Goal: Task Accomplishment & Management: Use online tool/utility

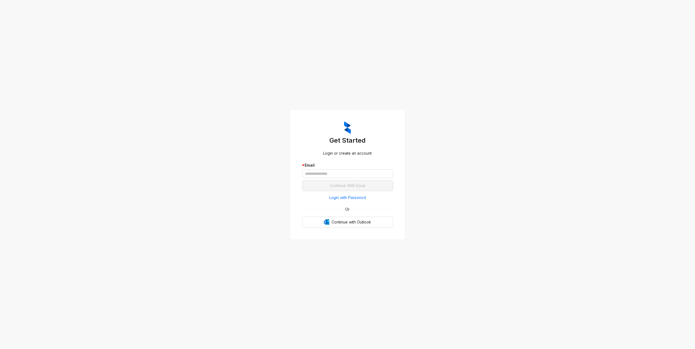
click at [513, 252] on div "Get Started Login or create an account * Email Continue With Email Login with P…" at bounding box center [347, 174] width 695 height 349
click at [319, 177] on input "text" at bounding box center [347, 173] width 91 height 9
type input "**********"
click at [324, 187] on button "Continue With Email" at bounding box center [347, 185] width 91 height 11
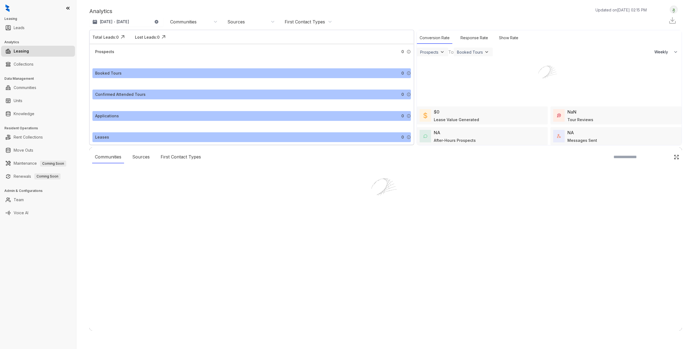
select select "******"
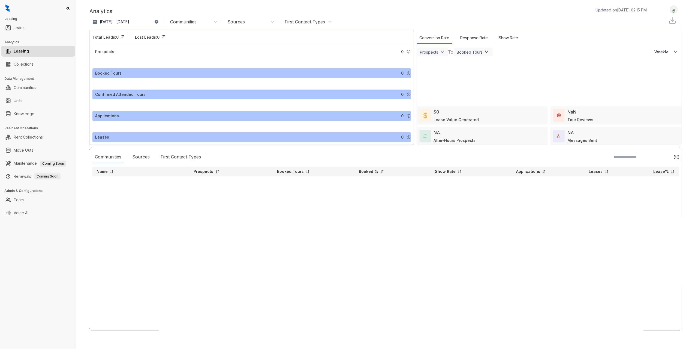
click at [25, 52] on link "Leasing" at bounding box center [21, 51] width 15 height 11
click at [29, 67] on link "Collections" at bounding box center [24, 64] width 20 height 11
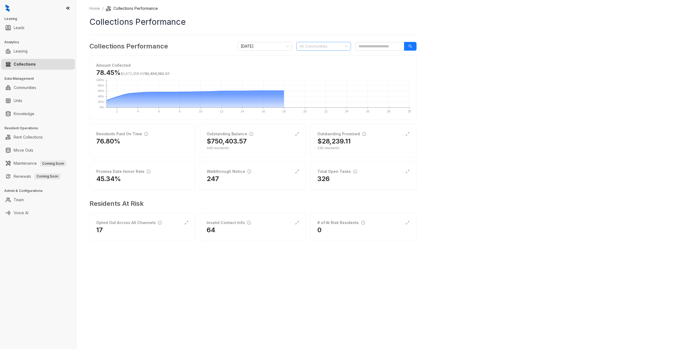
click at [326, 50] on div at bounding box center [320, 47] width 47 height 8
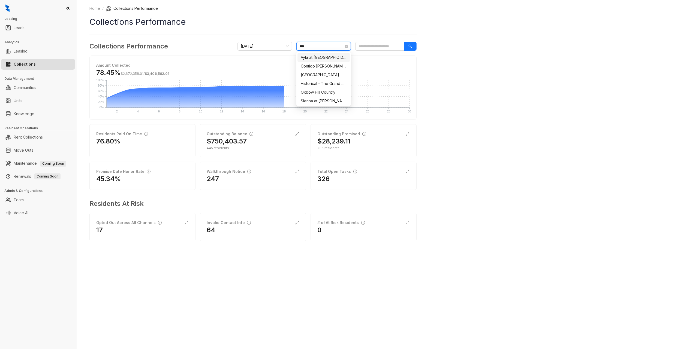
type input "****"
click at [324, 75] on div "[GEOGRAPHIC_DATA]" at bounding box center [324, 75] width 46 height 6
click at [544, 84] on div "Home / Collections Performance Collections Performance Collections Performance …" at bounding box center [385, 174] width 618 height 349
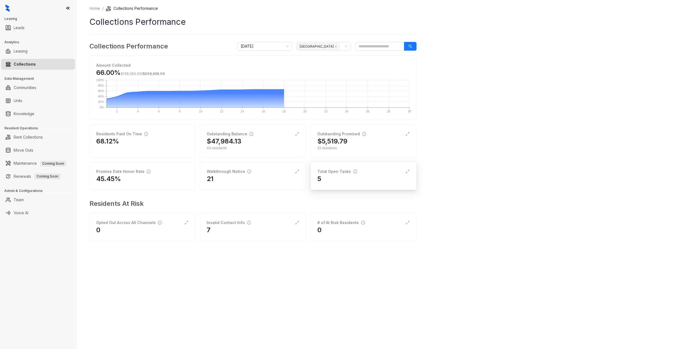
click at [353, 182] on div "5" at bounding box center [363, 179] width 92 height 9
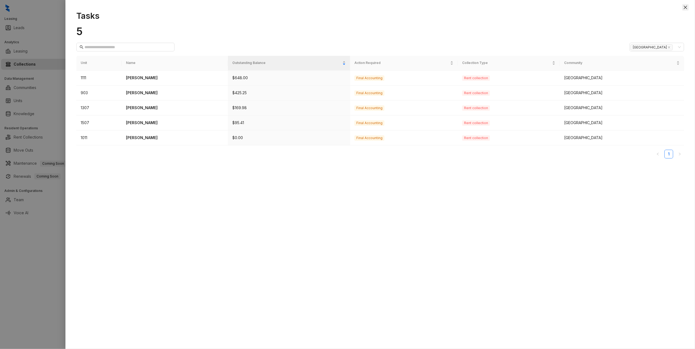
click at [686, 8] on icon "close" at bounding box center [684, 7] width 3 height 3
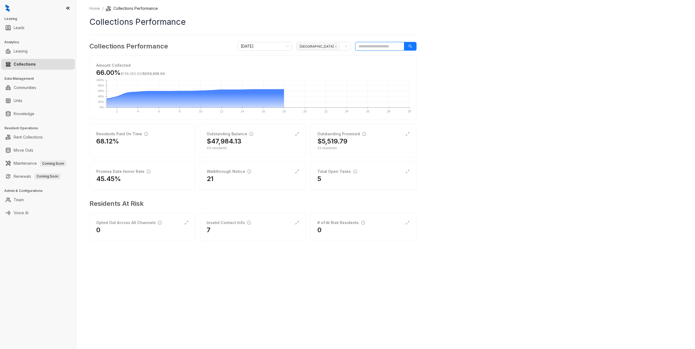
click at [393, 47] on input "search" at bounding box center [379, 46] width 49 height 9
click at [389, 64] on div "Unit: [STREET_ADDRESS]" at bounding box center [413, 62] width 108 height 5
type input "****"
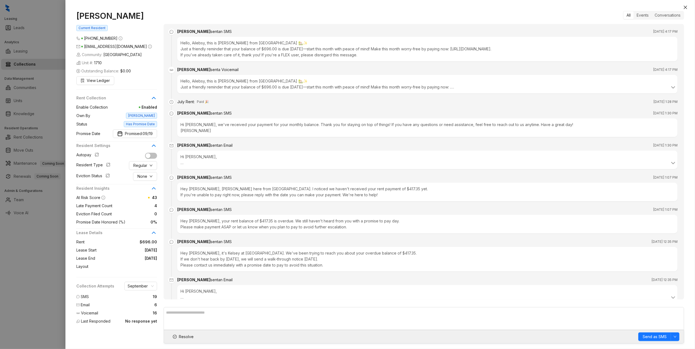
scroll to position [2019, 0]
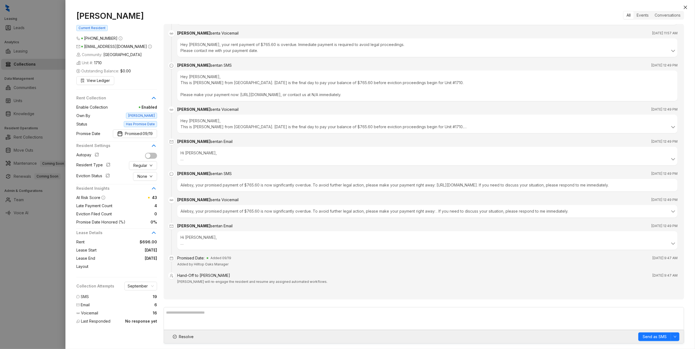
click at [78, 46] on icon "mail" at bounding box center [78, 47] width 4 height 4
click at [148, 45] on icon "info-circle" at bounding box center [150, 47] width 4 height 4
drag, startPoint x: 99, startPoint y: 82, endPoint x: 98, endPoint y: 117, distance: 34.6
click at [98, 113] on div "[PERSON_NAME] Current Resident [PHONE_NUMBER] [EMAIL_ADDRESS][DOMAIN_NAME] Comm…" at bounding box center [119, 169] width 87 height 316
click at [186, 336] on span "Resolve" at bounding box center [186, 337] width 15 height 6
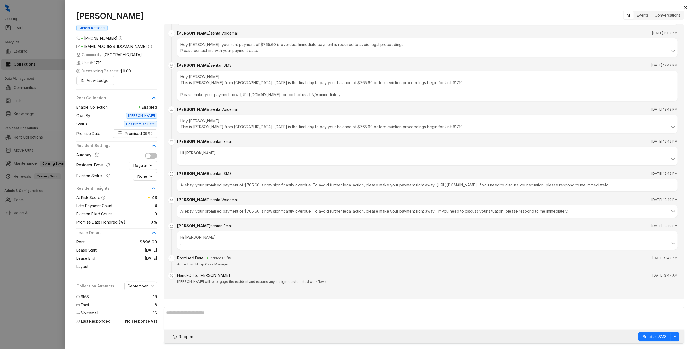
click at [78, 46] on icon "mail" at bounding box center [78, 47] width 4 height 4
click at [88, 46] on span "[EMAIL_ADDRESS][DOMAIN_NAME]" at bounding box center [115, 46] width 63 height 5
click at [92, 38] on span "[PHONE_NUMBER]" at bounding box center [101, 38] width 34 height 5
click at [93, 28] on span "Current Resident" at bounding box center [91, 28] width 31 height 6
click at [687, 6] on icon "close" at bounding box center [685, 7] width 4 height 4
